Goal: Information Seeking & Learning: Learn about a topic

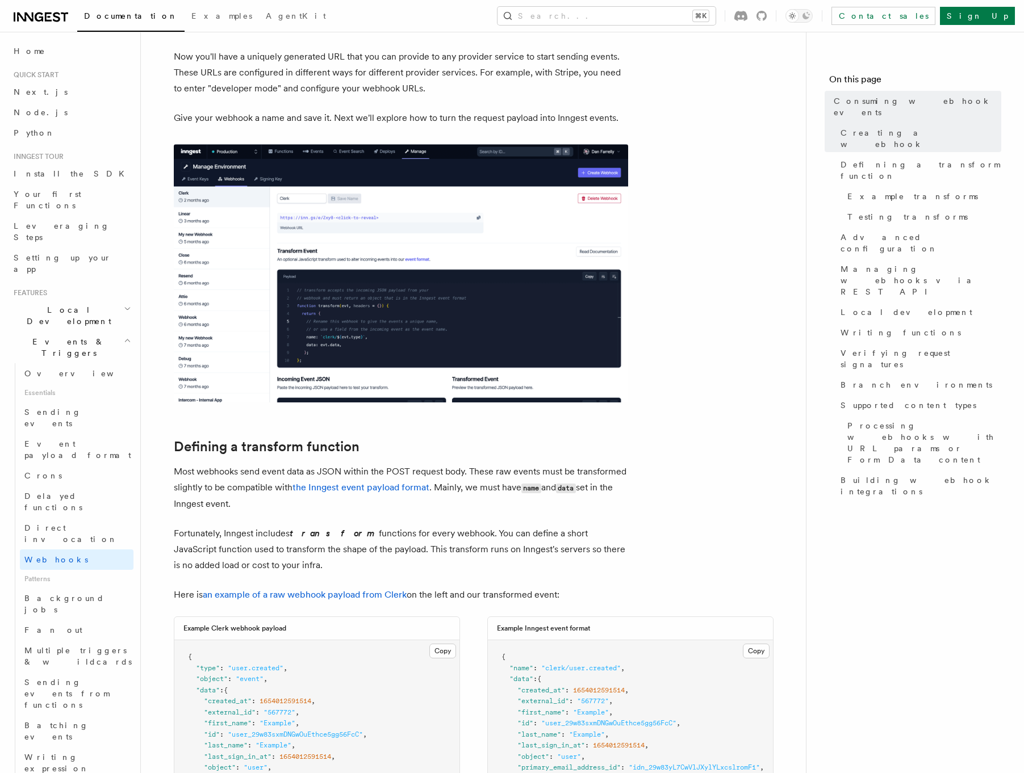
scroll to position [430, 0]
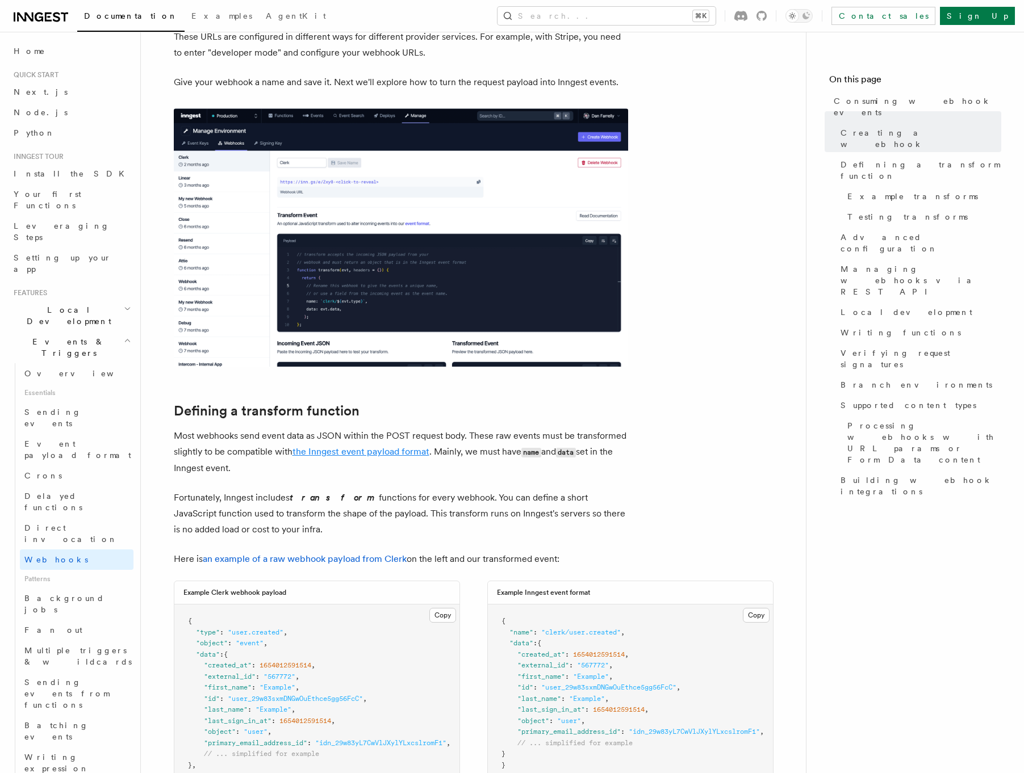
click at [346, 451] on link "the Inngest event payload format" at bounding box center [360, 451] width 137 height 11
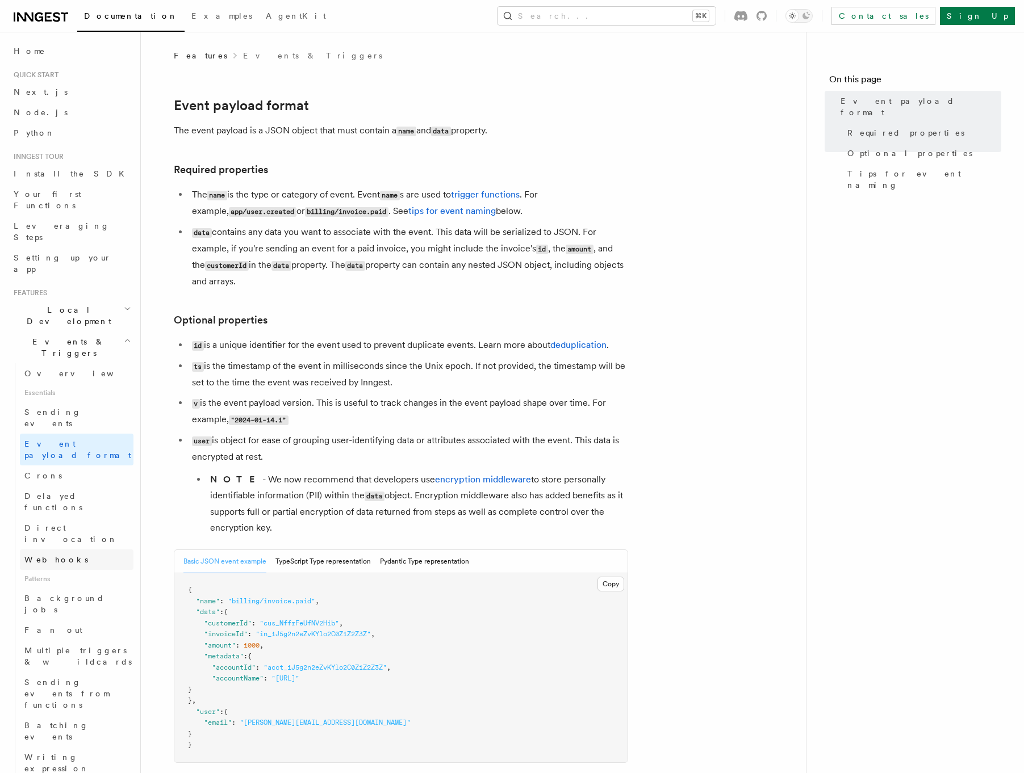
click at [61, 550] on link "Webhooks" at bounding box center [77, 560] width 114 height 20
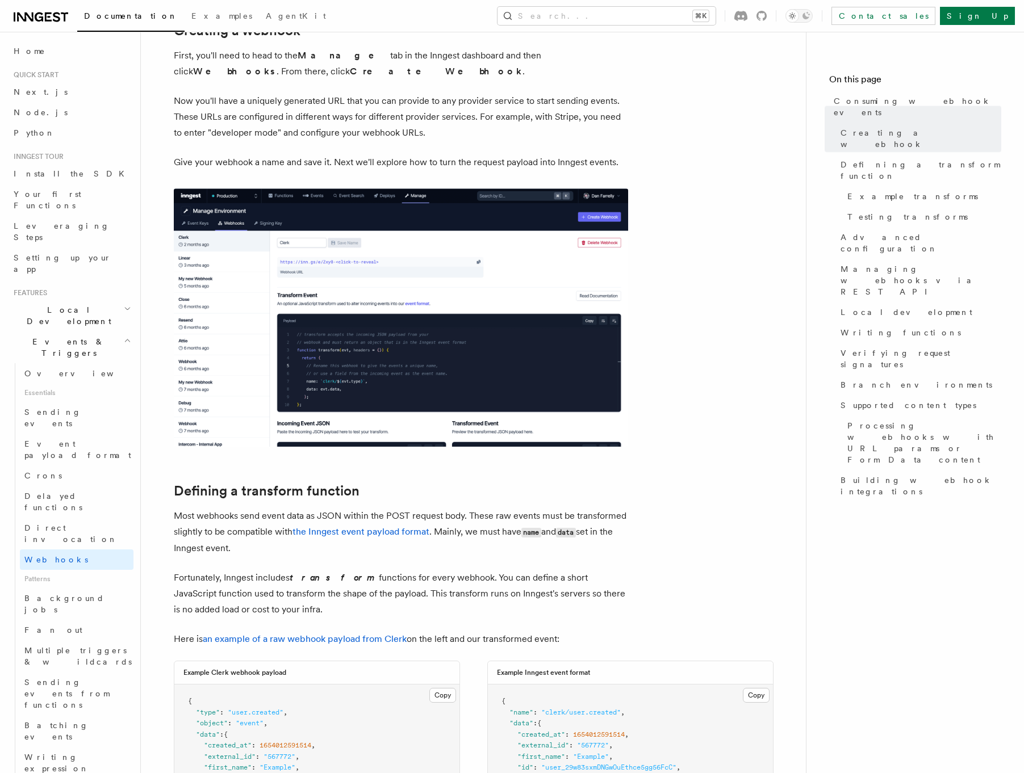
scroll to position [556, 0]
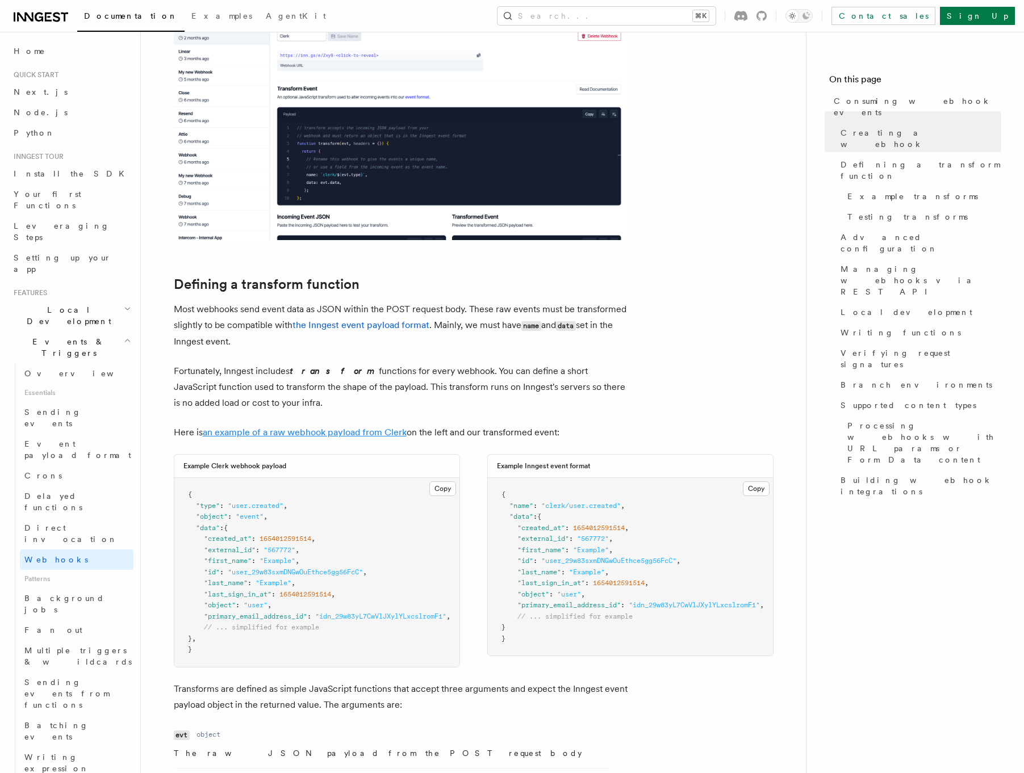
click at [280, 431] on link "an example of a raw webhook payload from Clerk" at bounding box center [305, 432] width 204 height 11
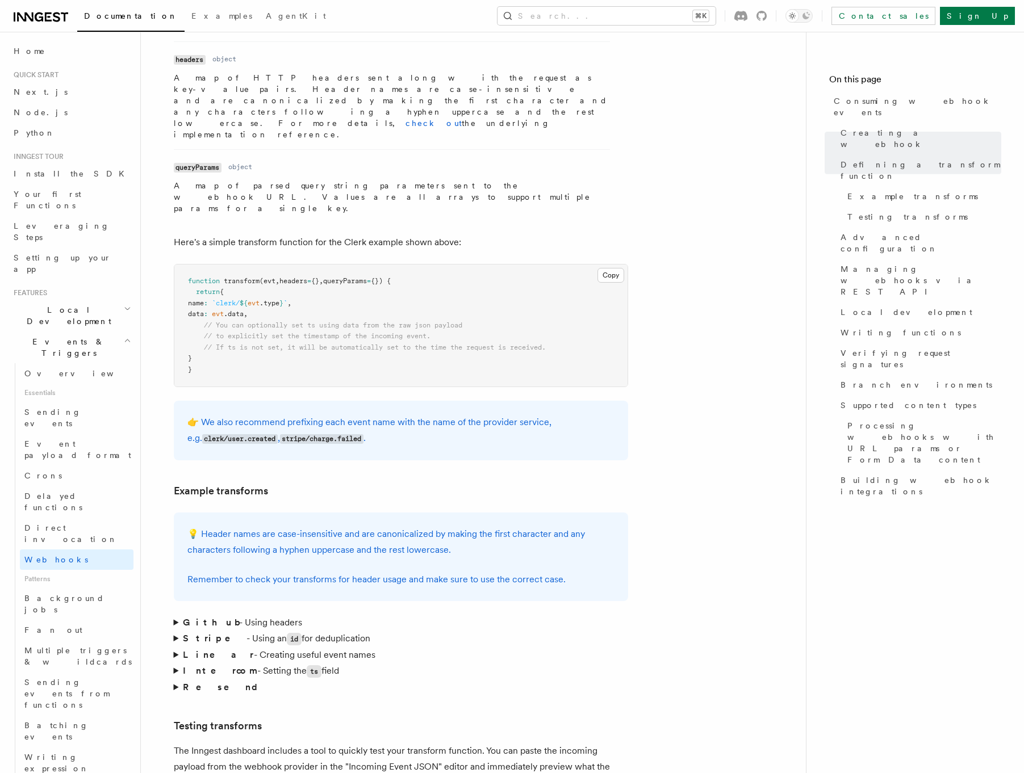
scroll to position [1330, 0]
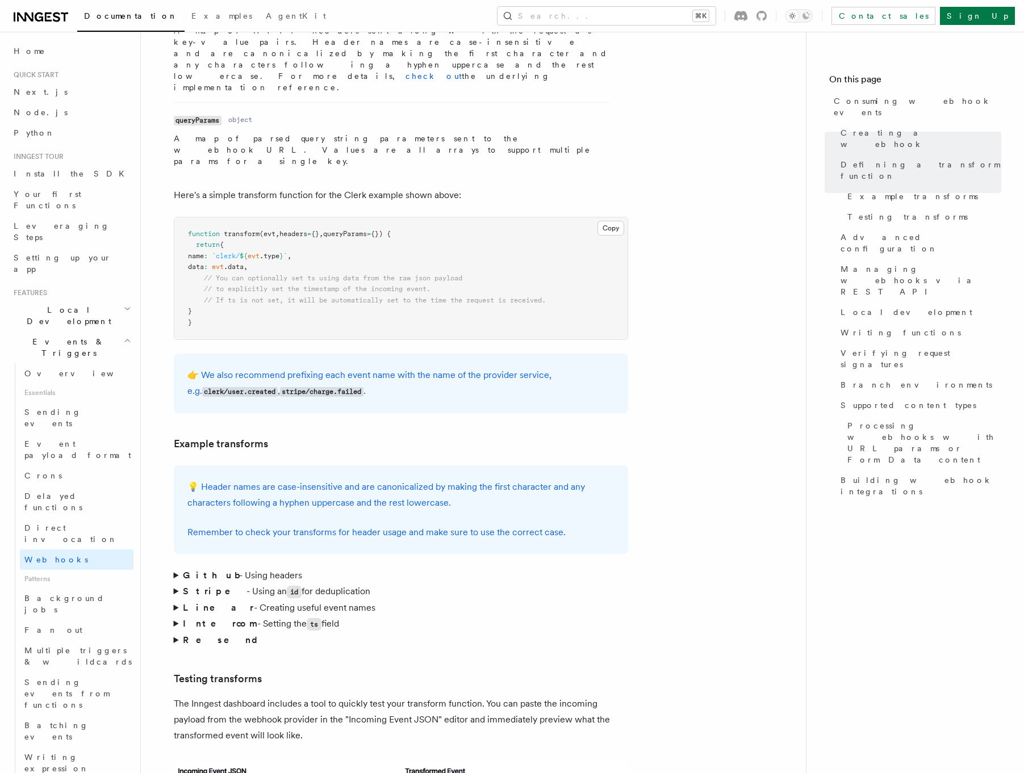
click at [174, 568] on summary "Github - Using headers" at bounding box center [401, 576] width 454 height 16
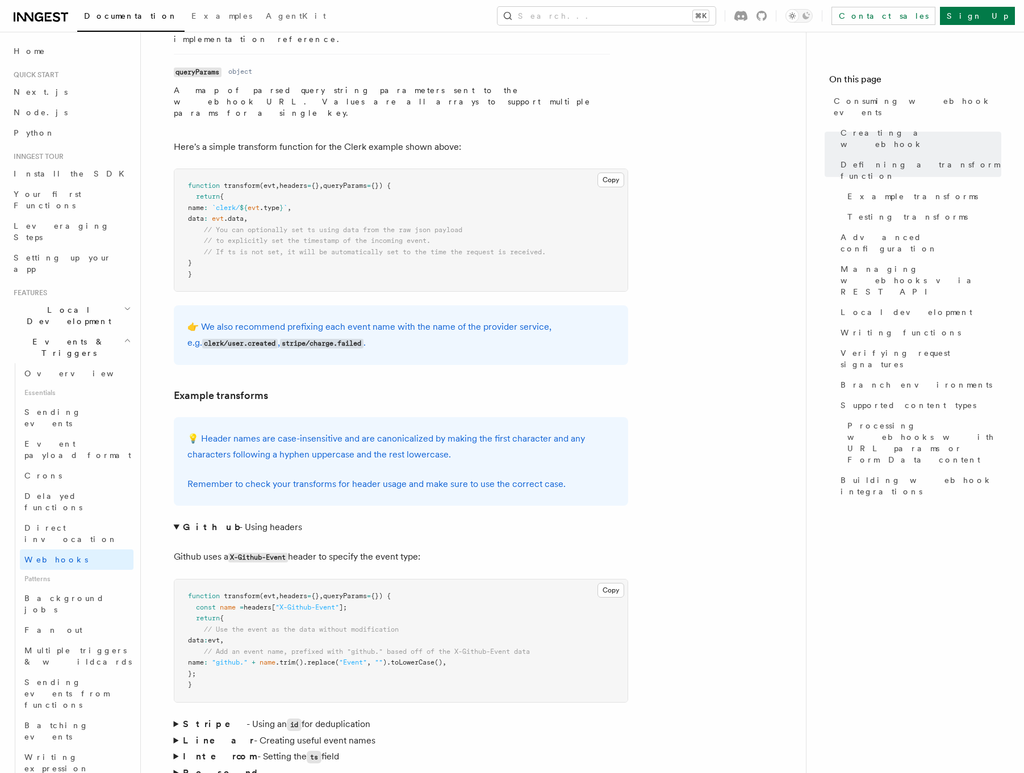
scroll to position [1402, 0]
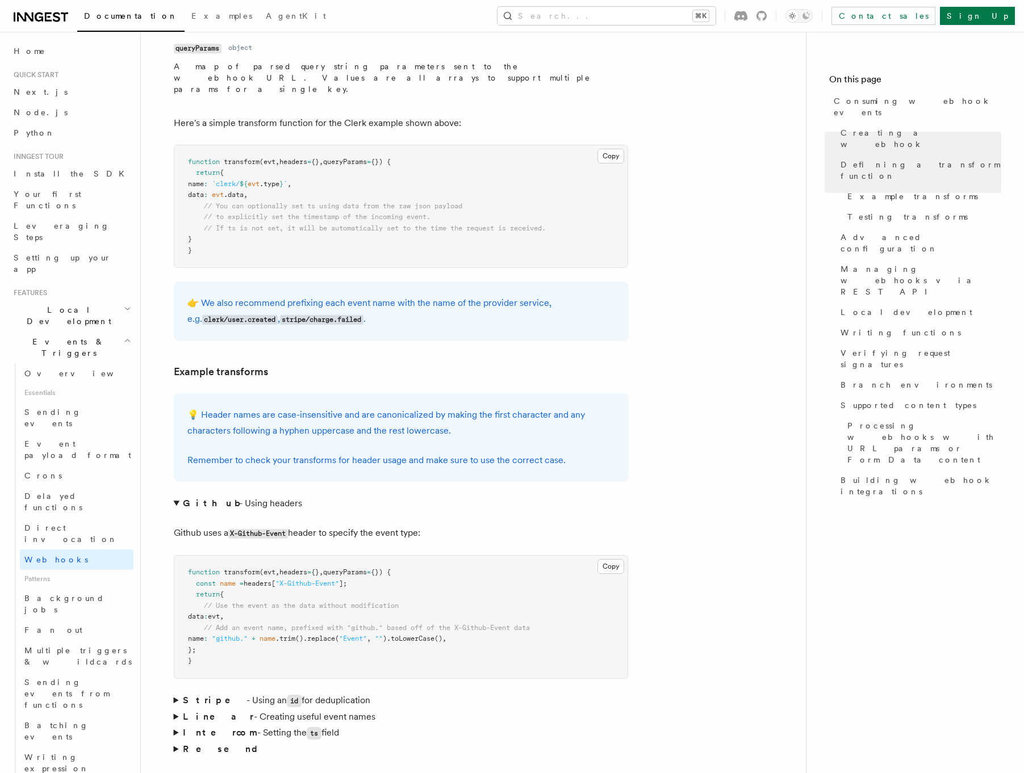
click at [175, 709] on summary "Linear - Creating useful event names" at bounding box center [401, 717] width 454 height 16
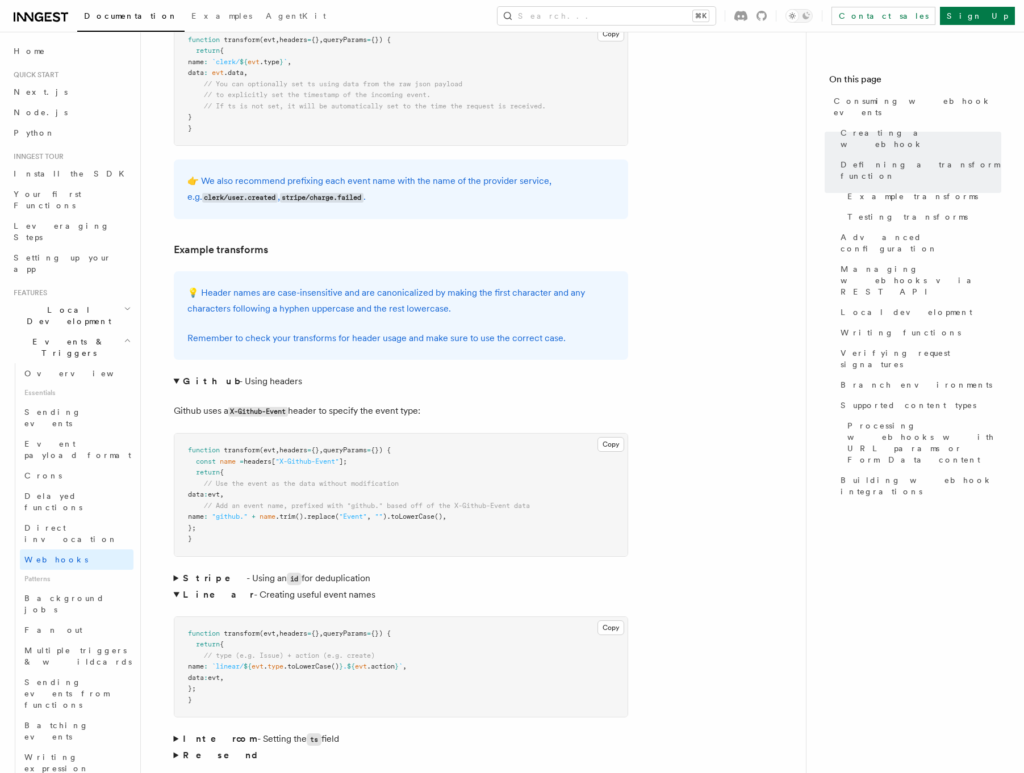
scroll to position [1525, 0]
click at [176, 570] on summary "Stripe - Using an id for deduplication" at bounding box center [401, 578] width 454 height 16
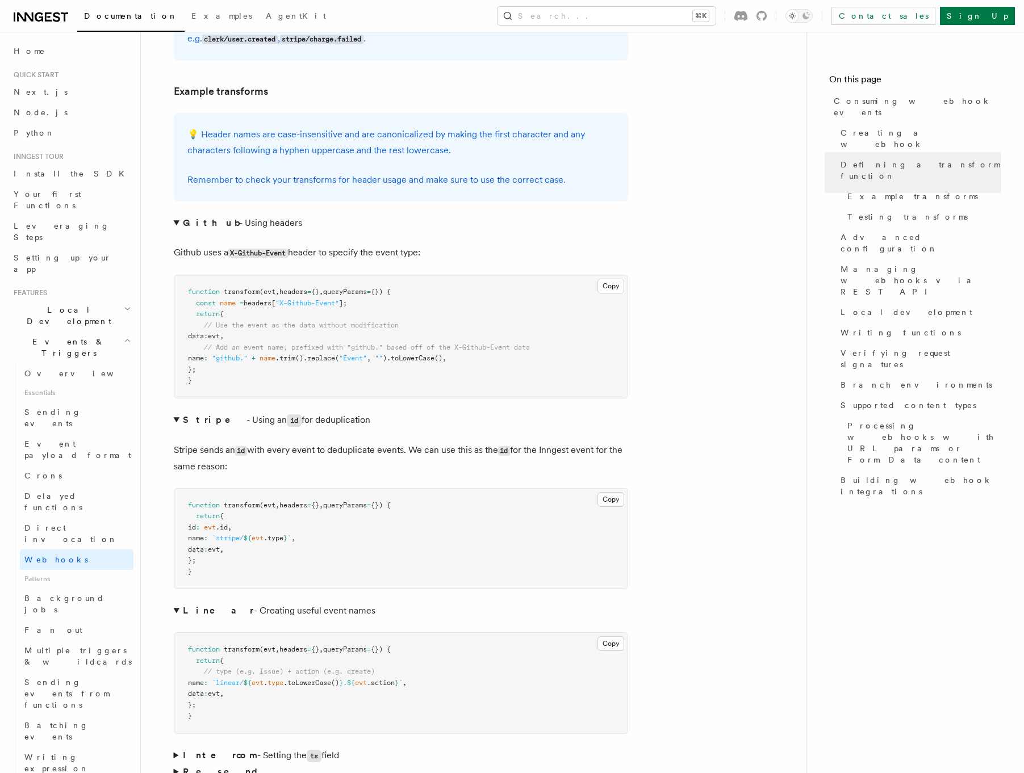
scroll to position [1863, 0]
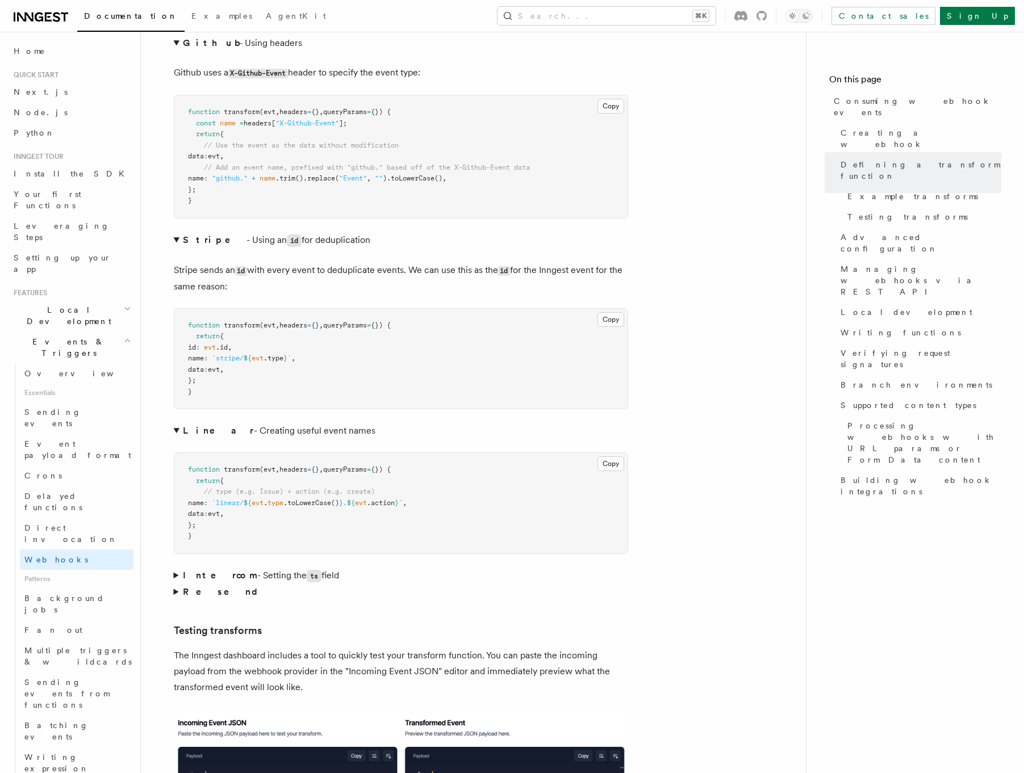
click at [175, 584] on summary "Resend" at bounding box center [401, 592] width 454 height 16
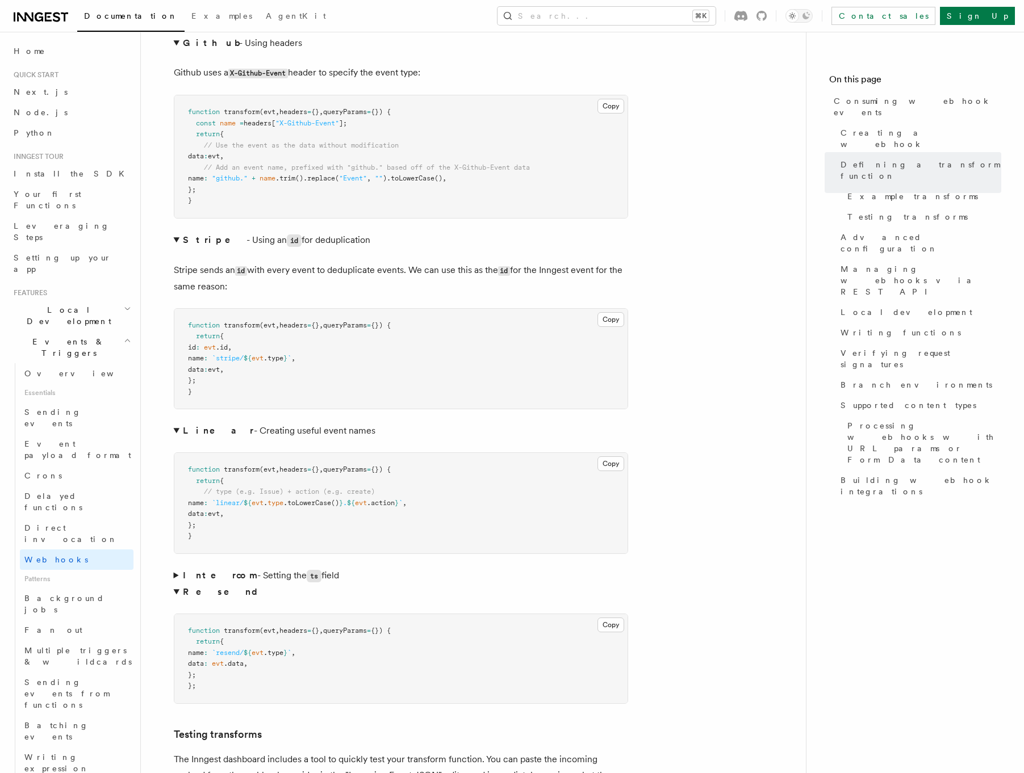
click at [174, 568] on summary "Intercom - Setting the ts field" at bounding box center [401, 576] width 454 height 16
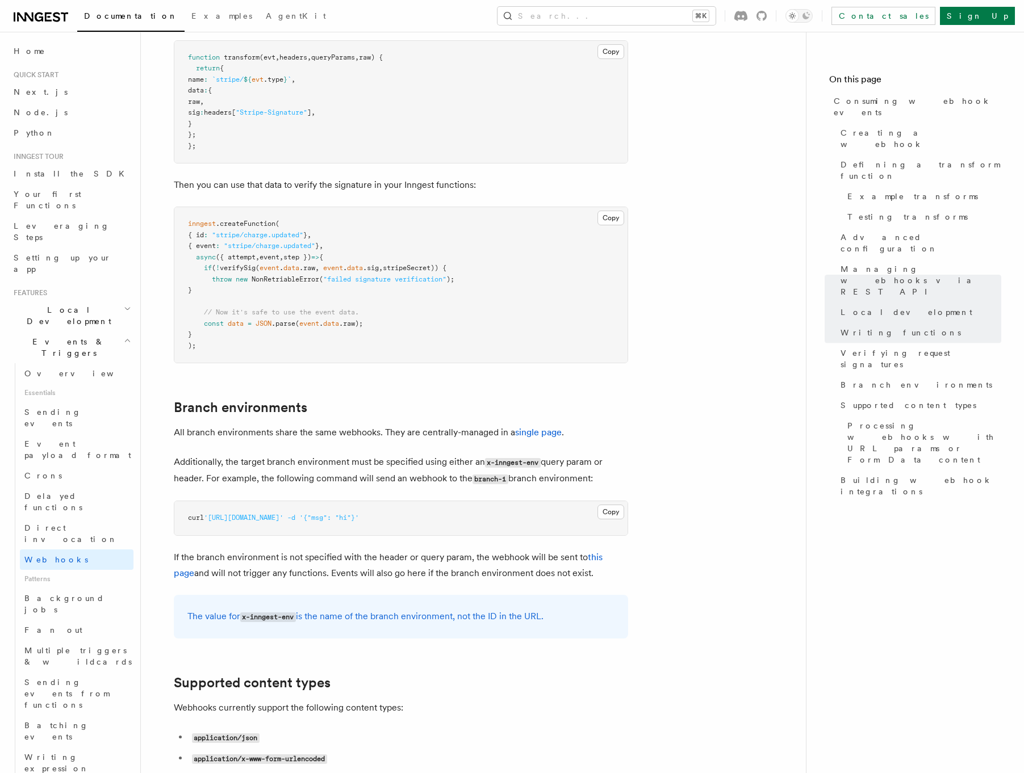
scroll to position [4258, 0]
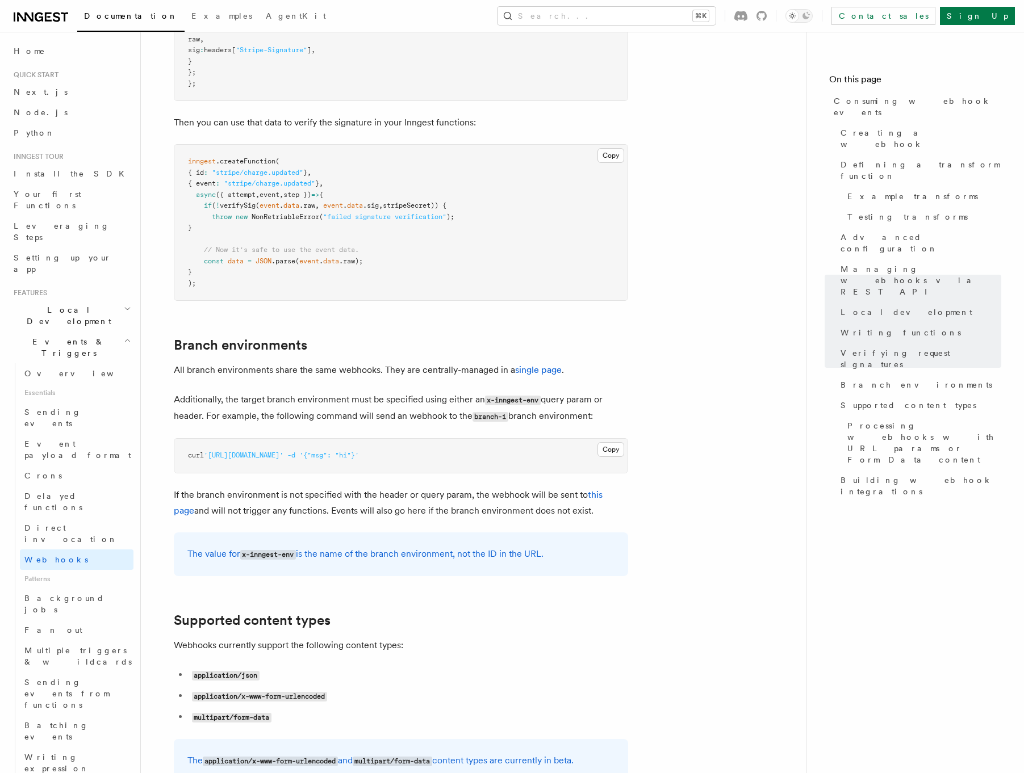
click at [333, 362] on p "All branch environments share the same webhooks. They are centrally-managed in …" at bounding box center [401, 370] width 454 height 16
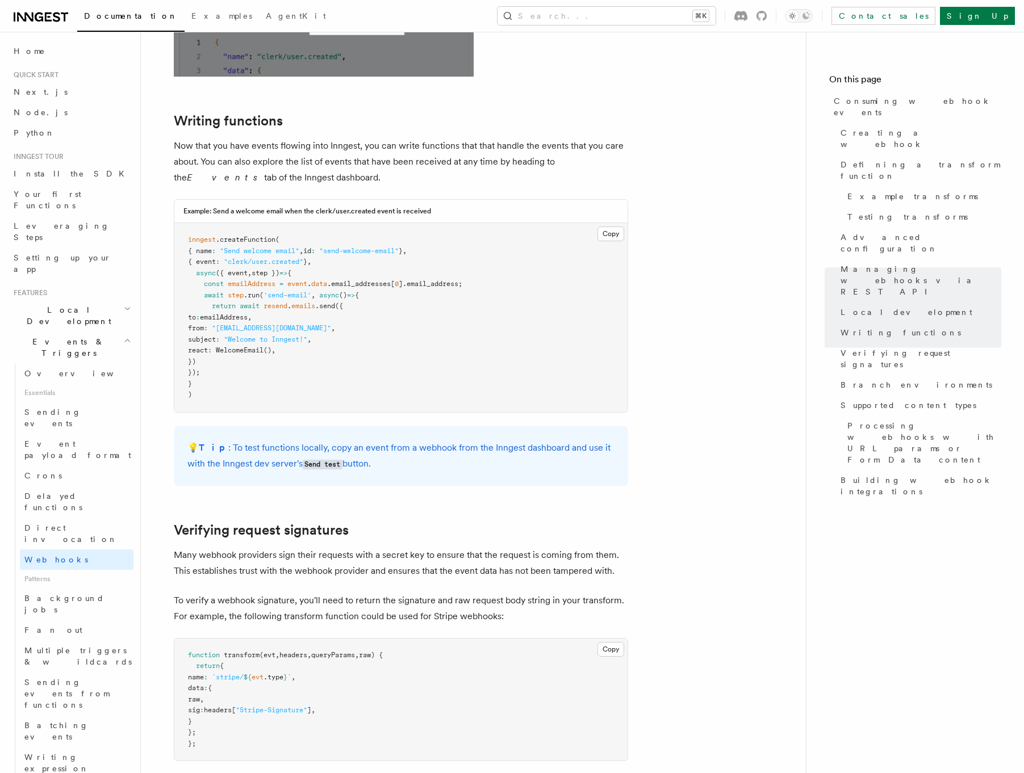
scroll to position [3564, 0]
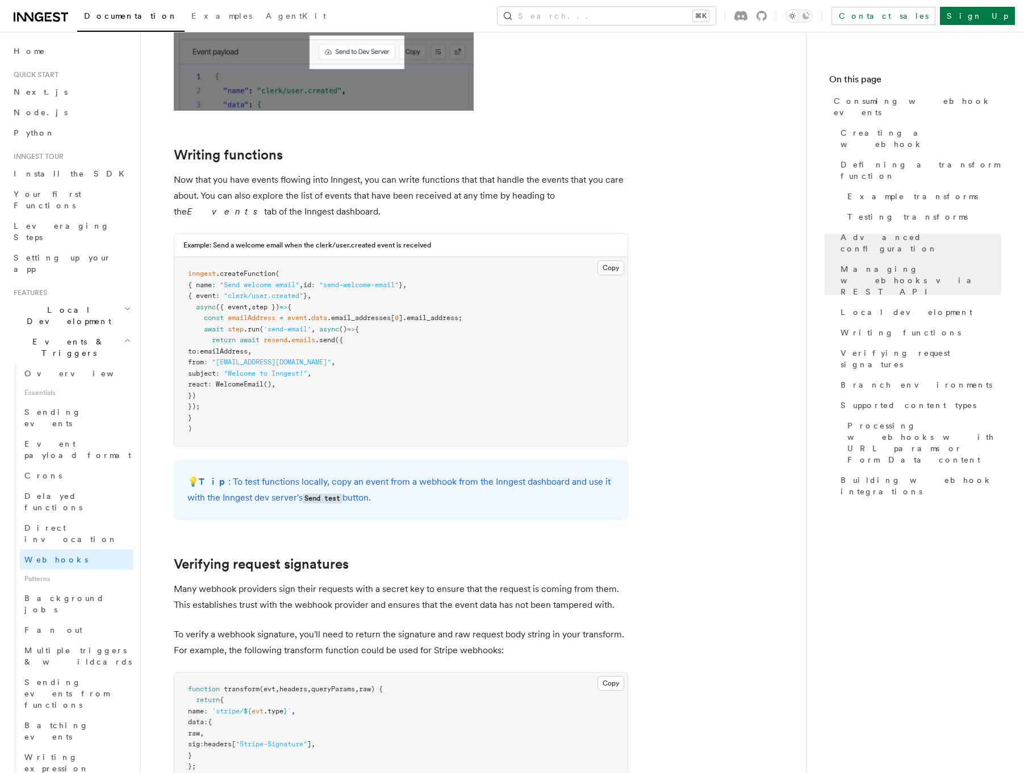
click at [240, 358] on pre "inngest .createFunction ( { name : "Send welcome email" , id : "send-welcome-em…" at bounding box center [400, 351] width 453 height 189
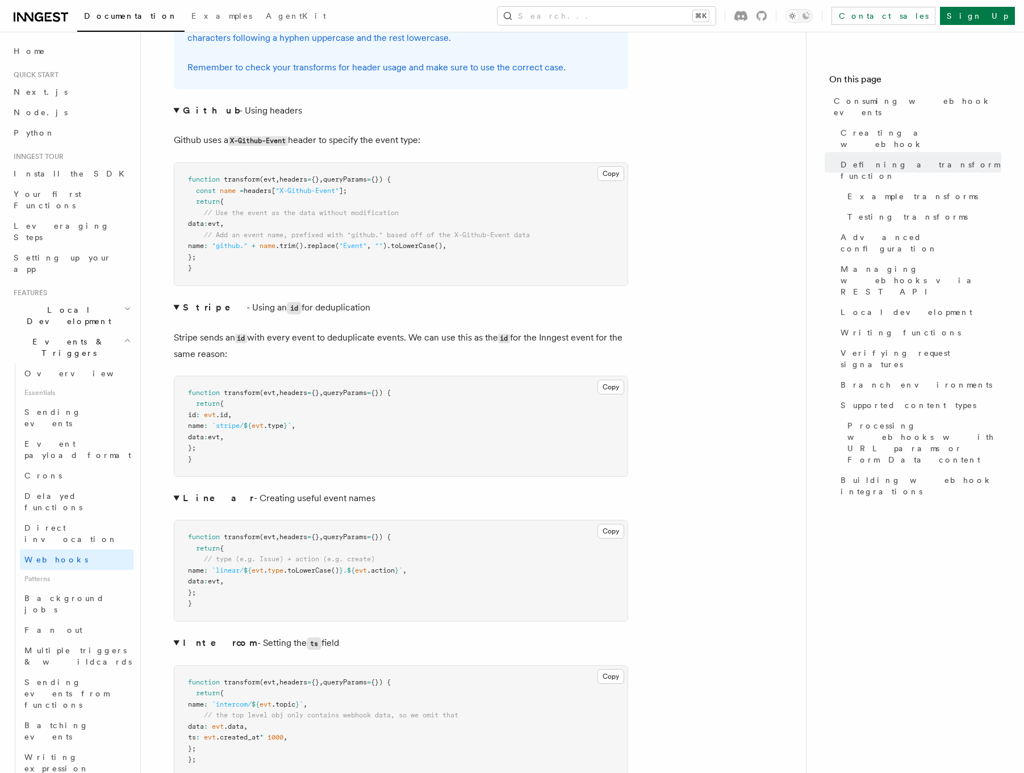
scroll to position [1831, 0]
